Goal: Task Accomplishment & Management: Use online tool/utility

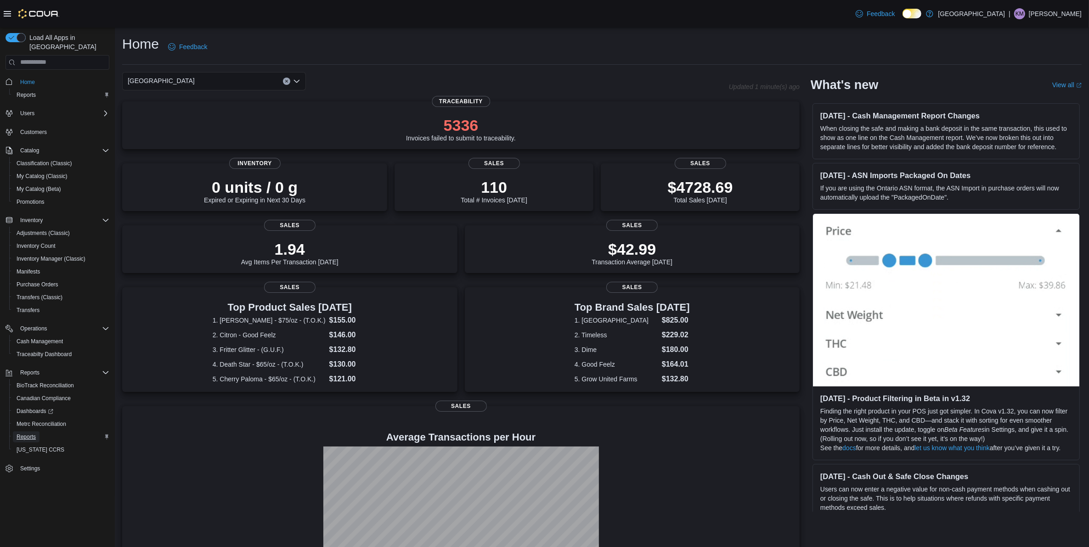
click at [37, 432] on link "Reports" at bounding box center [26, 437] width 27 height 11
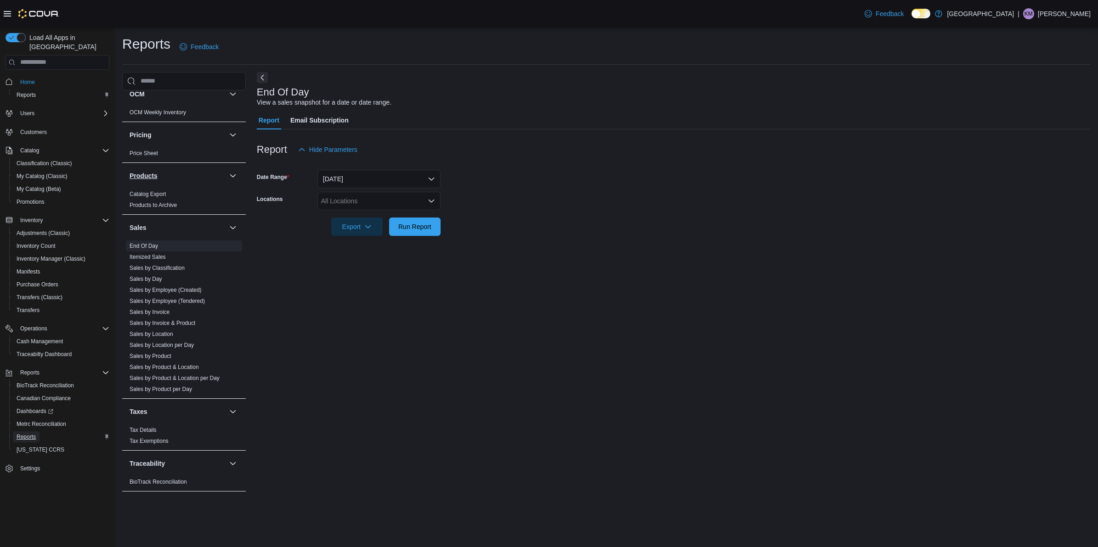
scroll to position [230, 0]
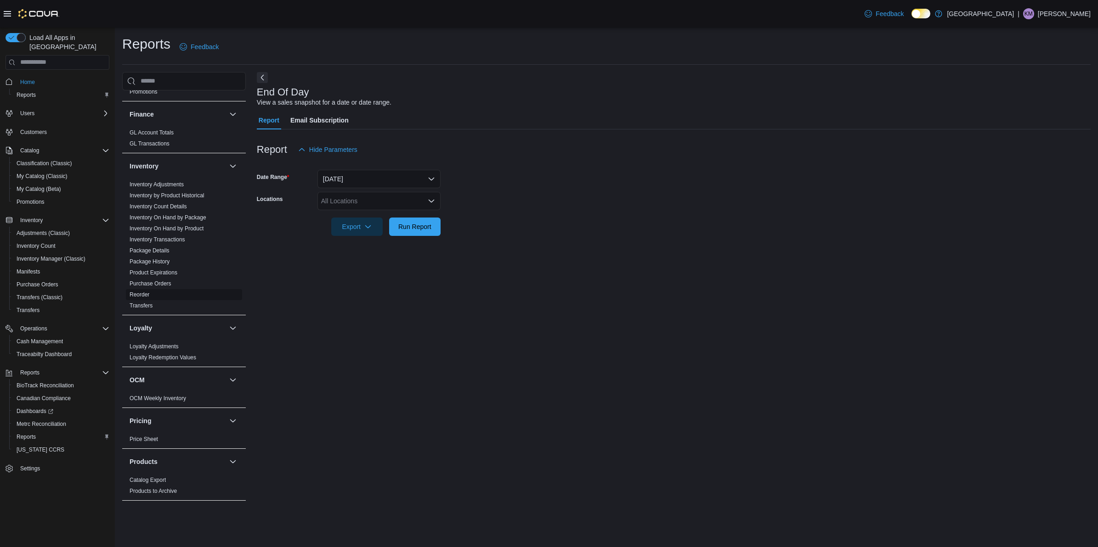
click at [148, 293] on link "Reorder" at bounding box center [139, 295] width 20 height 6
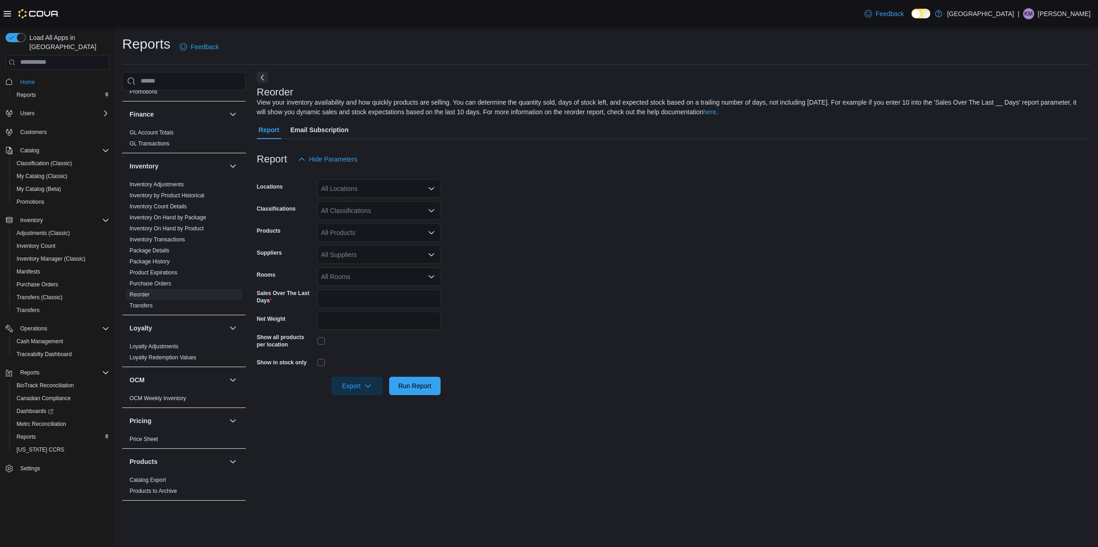
click at [357, 191] on div "All Locations" at bounding box center [378, 189] width 123 height 18
click at [357, 220] on span "[PERSON_NAME] - [STREET_ADDRESS][PERSON_NAME]" at bounding box center [424, 217] width 175 height 9
click at [497, 207] on form "Locations Classen - 1217 N. Classen Blvd Combo box. Selected. Classen - 1217 N.…" at bounding box center [673, 282] width 833 height 227
click at [370, 209] on div "All Classifications" at bounding box center [378, 211] width 123 height 18
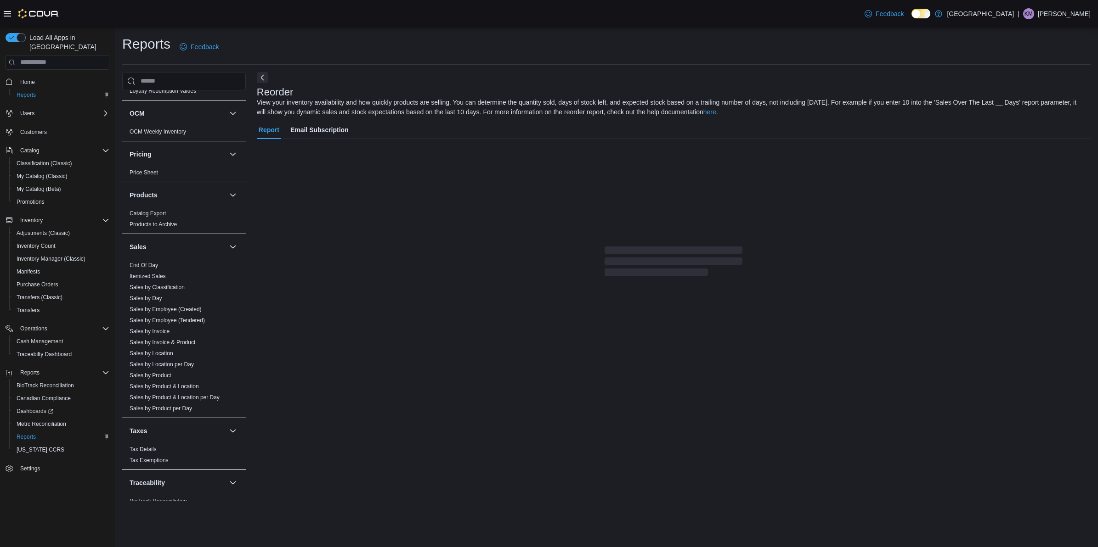
scroll to position [517, 0]
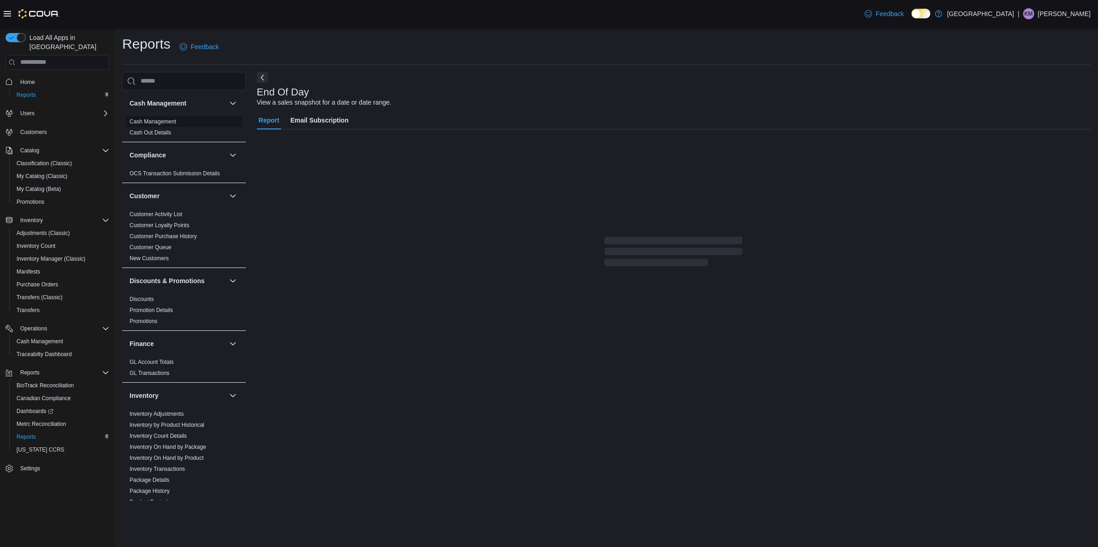
click at [156, 120] on link "Cash Management" at bounding box center [152, 121] width 46 height 6
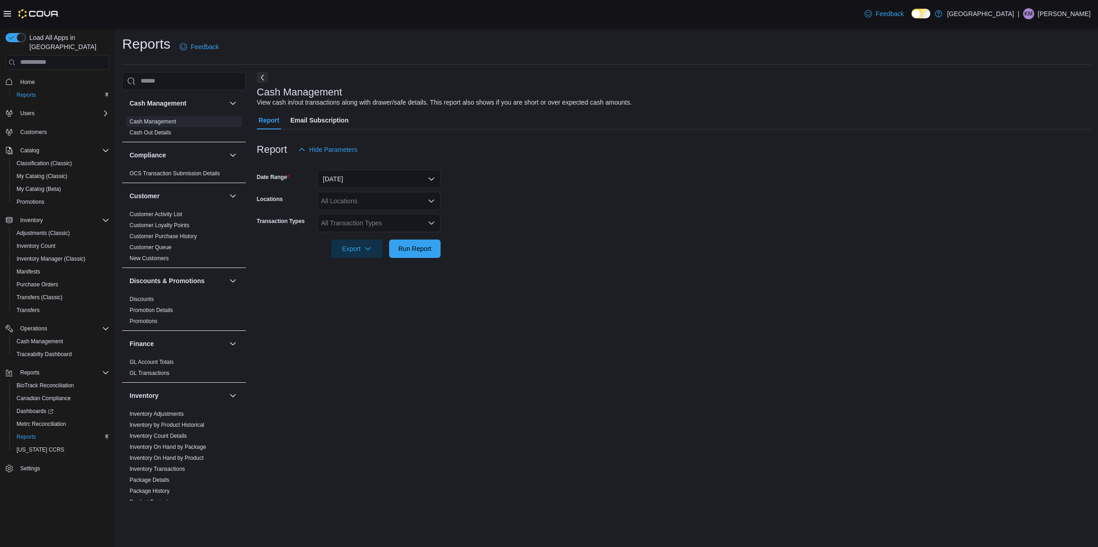
click at [400, 189] on form "Date Range [DATE] Locations All Locations Transaction Types All Transaction Typ…" at bounding box center [673, 208] width 833 height 99
click at [390, 182] on button "[DATE]" at bounding box center [378, 179] width 123 height 18
click at [610, 215] on form "Date Range [DATE] Locations All Locations Transaction Types All Transaction Typ…" at bounding box center [673, 208] width 833 height 99
click at [380, 199] on div "All Locations" at bounding box center [378, 201] width 123 height 18
click at [374, 230] on span "[PERSON_NAME] - [STREET_ADDRESS][PERSON_NAME]" at bounding box center [424, 229] width 175 height 9
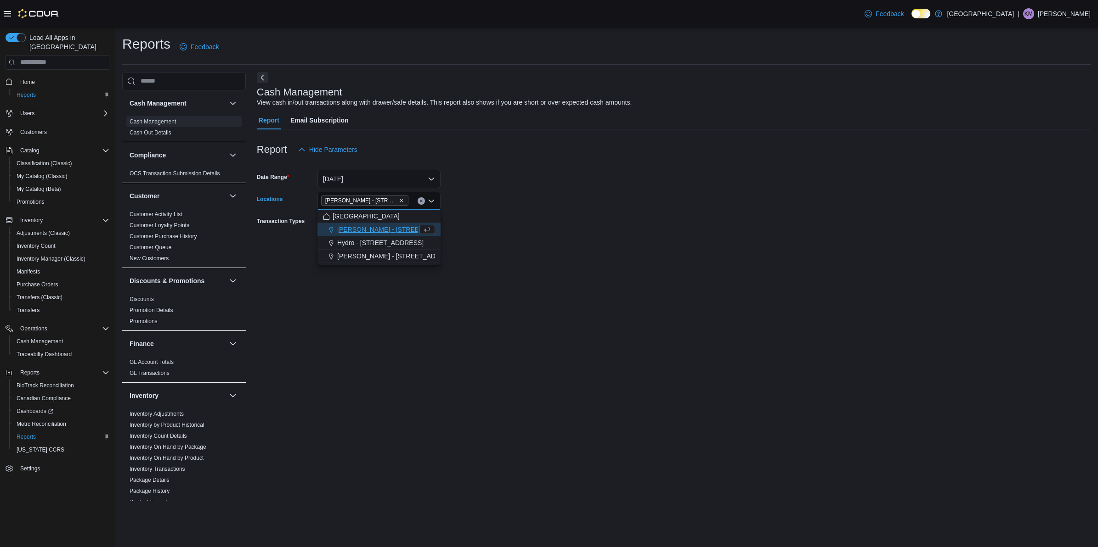
click at [538, 200] on form "Date Range [DATE] Locations [PERSON_NAME] - [STREET_ADDRESS][PERSON_NAME] Selec…" at bounding box center [673, 208] width 833 height 99
click at [370, 223] on div "All Transaction Types" at bounding box center [378, 223] width 123 height 18
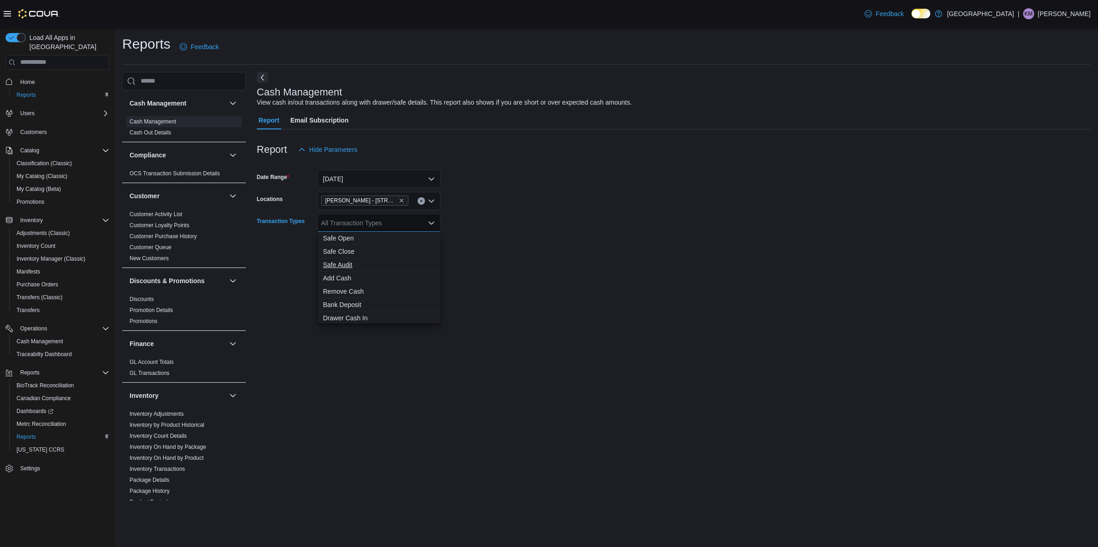
scroll to position [68, 0]
drag, startPoint x: 355, startPoint y: 303, endPoint x: 444, endPoint y: 301, distance: 89.1
click at [355, 304] on span "Cash Skim" at bounding box center [379, 303] width 112 height 9
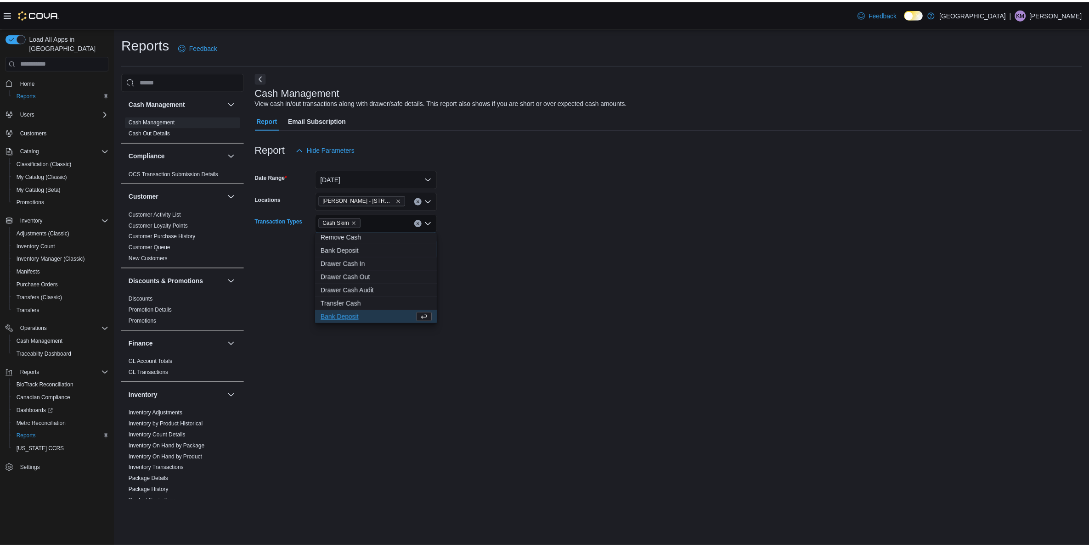
scroll to position [54, 0]
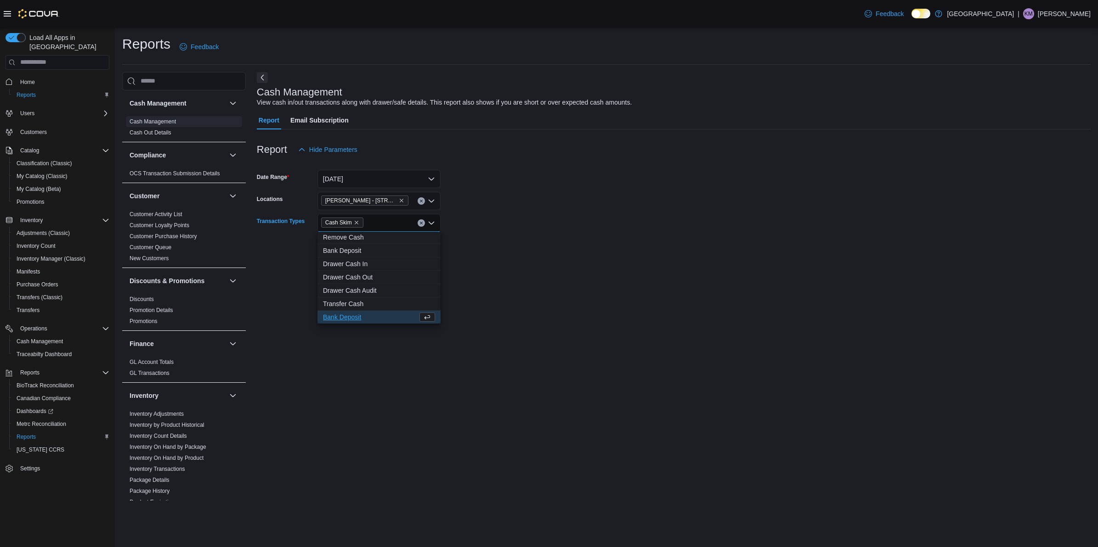
click at [591, 283] on div "Cash Management View cash in/out transactions along with drawer/safe details. T…" at bounding box center [673, 286] width 833 height 429
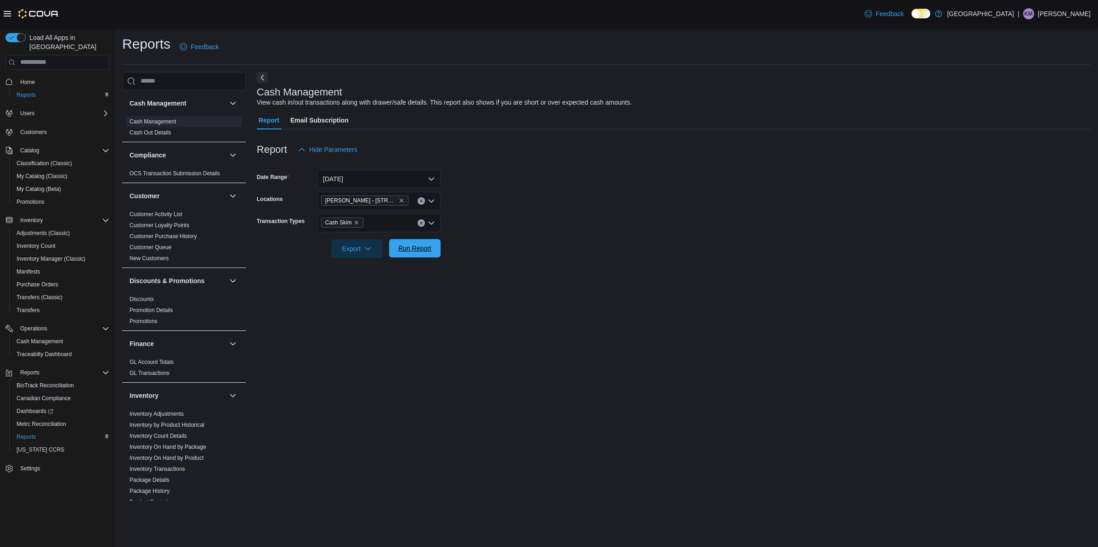
click at [414, 250] on span "Run Report" at bounding box center [414, 248] width 33 height 9
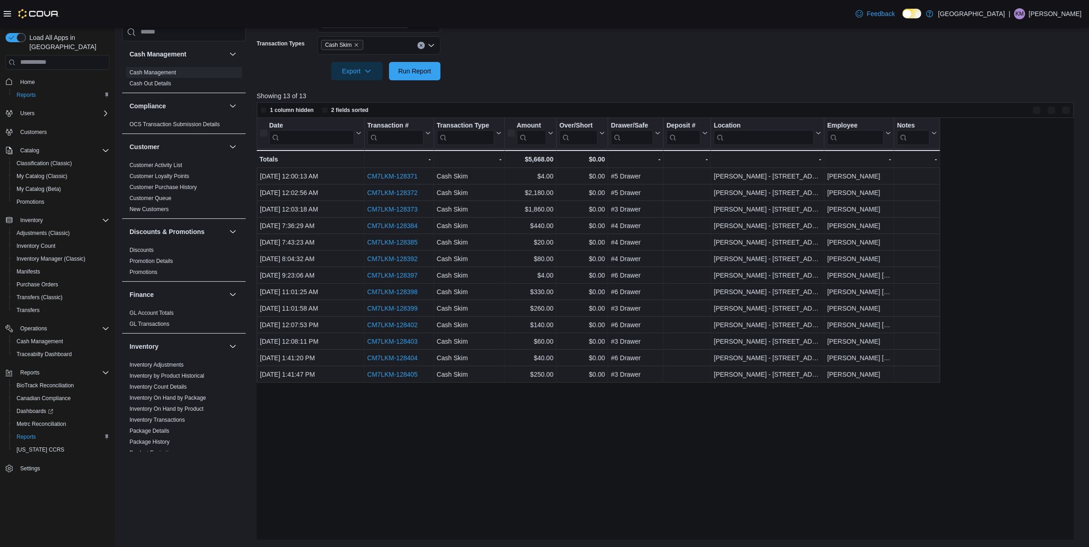
scroll to position [177, 0]
